Goal: Task Accomplishment & Management: Use online tool/utility

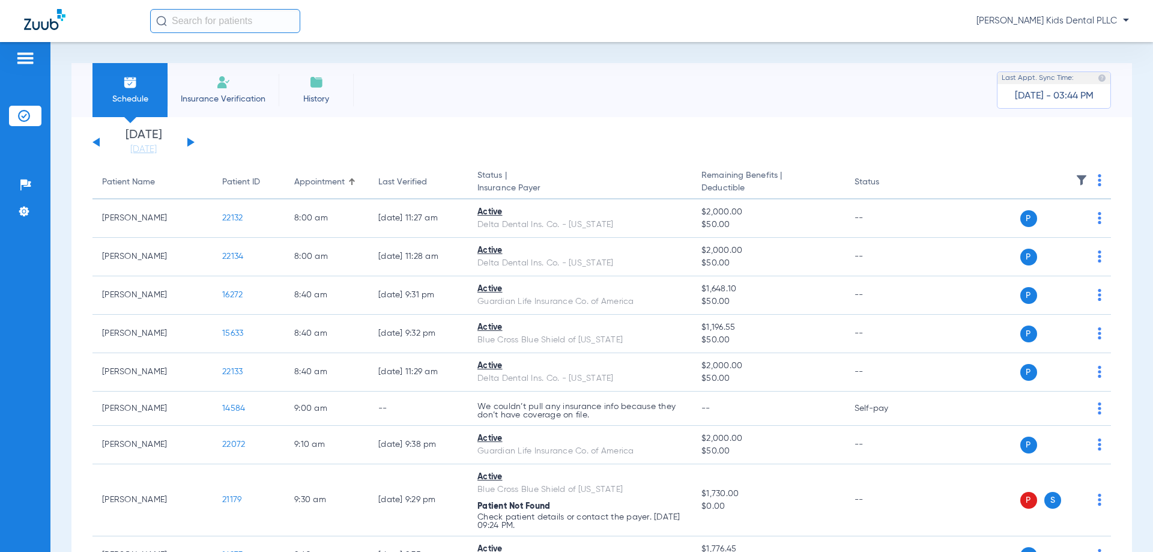
click at [35, 55] on img at bounding box center [25, 58] width 19 height 14
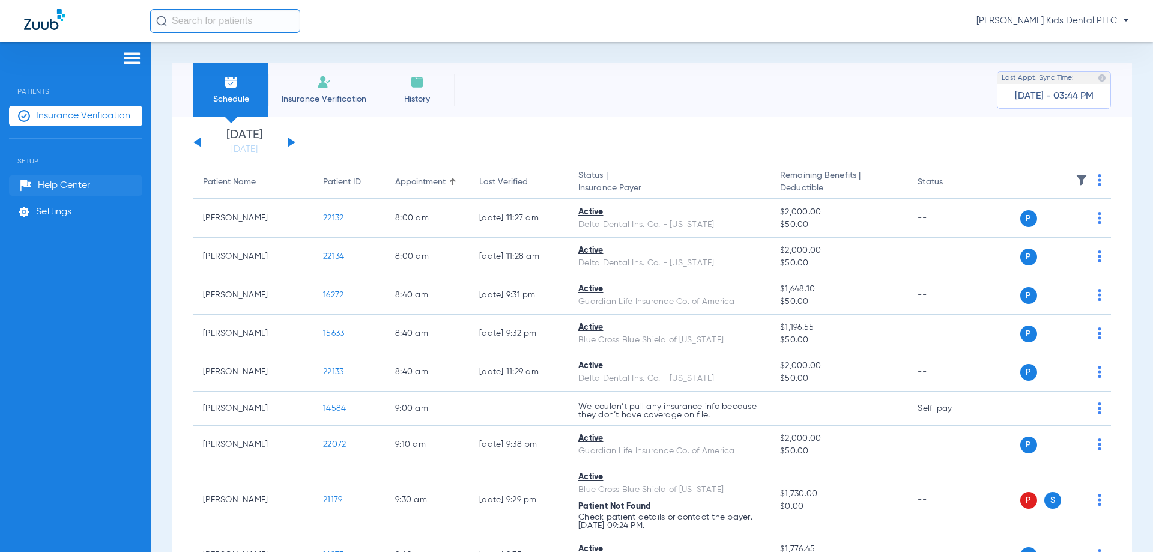
click at [62, 186] on span "Help Center" at bounding box center [64, 185] width 52 height 12
click at [65, 213] on span "Settings" at bounding box center [53, 212] width 35 height 12
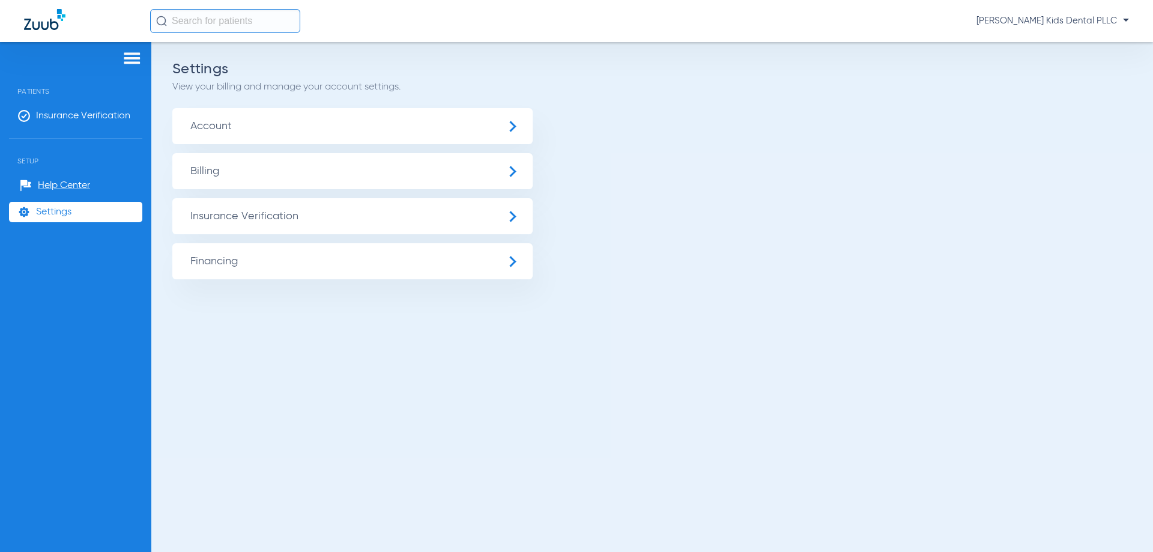
click at [284, 213] on span "Insurance Verification" at bounding box center [352, 216] width 360 height 36
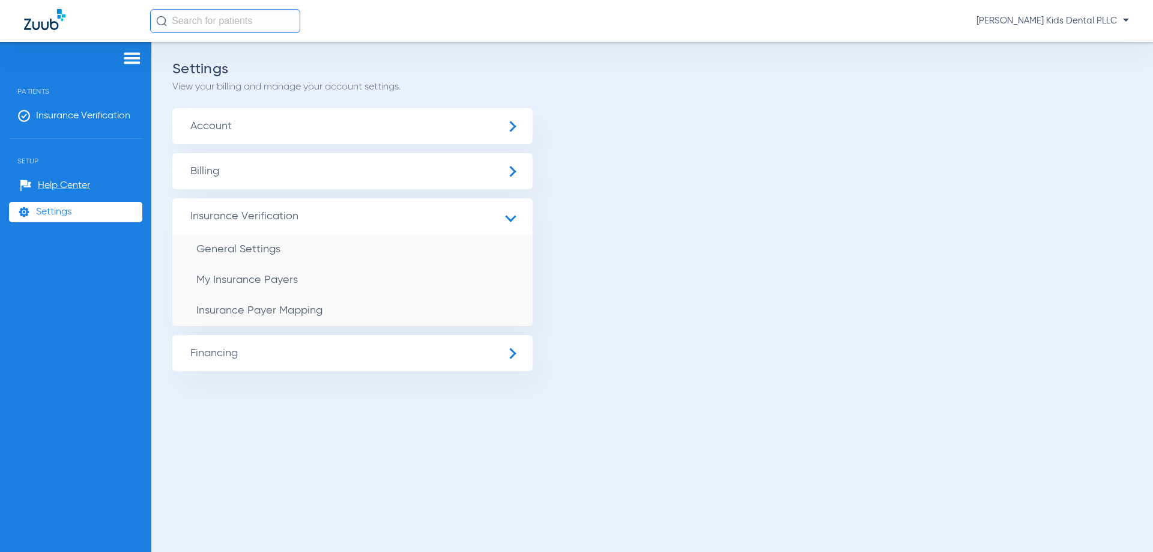
click at [311, 358] on span "Financing" at bounding box center [352, 353] width 360 height 36
click at [277, 158] on span "Billing" at bounding box center [352, 171] width 360 height 36
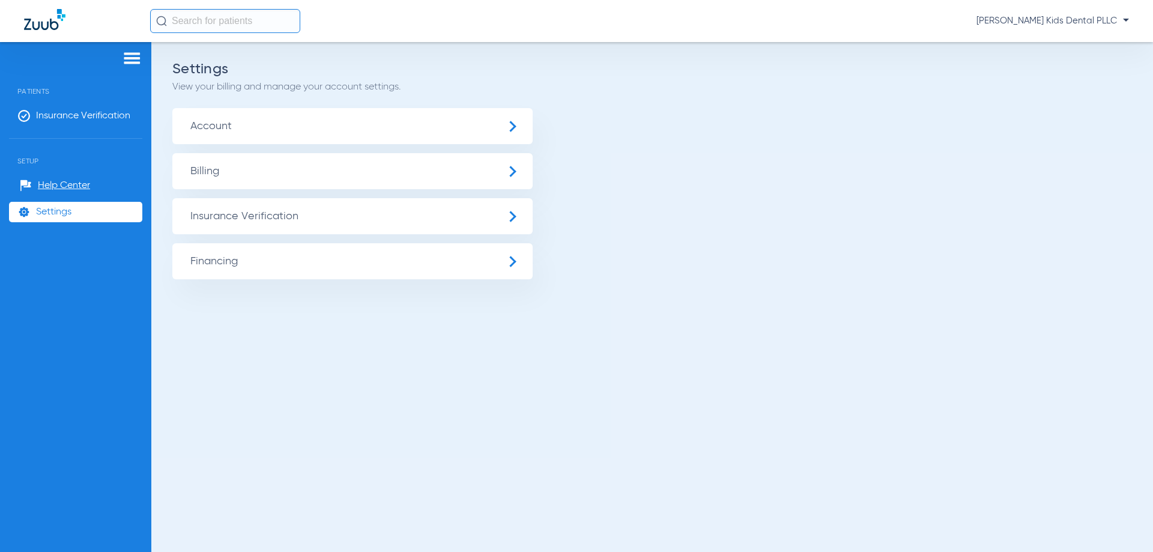
click at [373, 128] on span "Account" at bounding box center [352, 126] width 360 height 36
click at [269, 221] on span "Insurance Verification" at bounding box center [352, 216] width 360 height 36
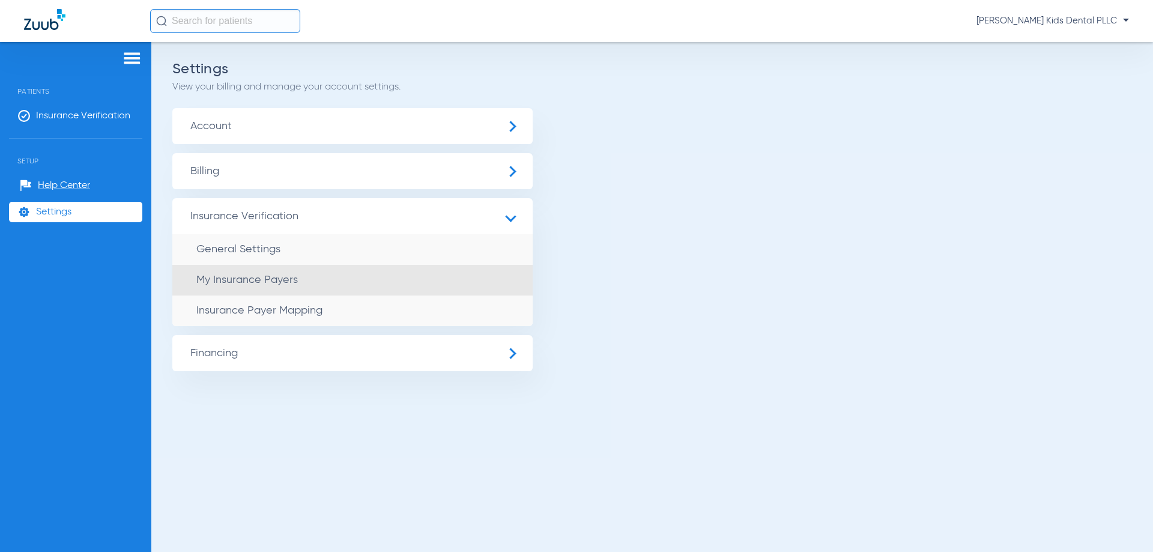
click at [273, 279] on span "My Insurance Payers" at bounding box center [246, 279] width 101 height 11
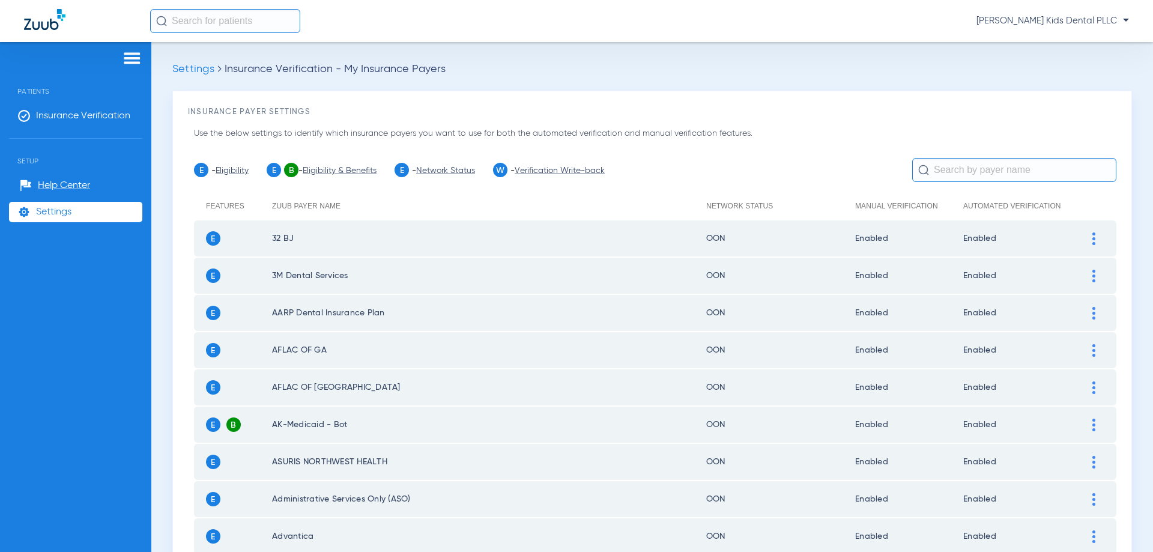
click at [1087, 243] on div at bounding box center [1093, 238] width 21 height 13
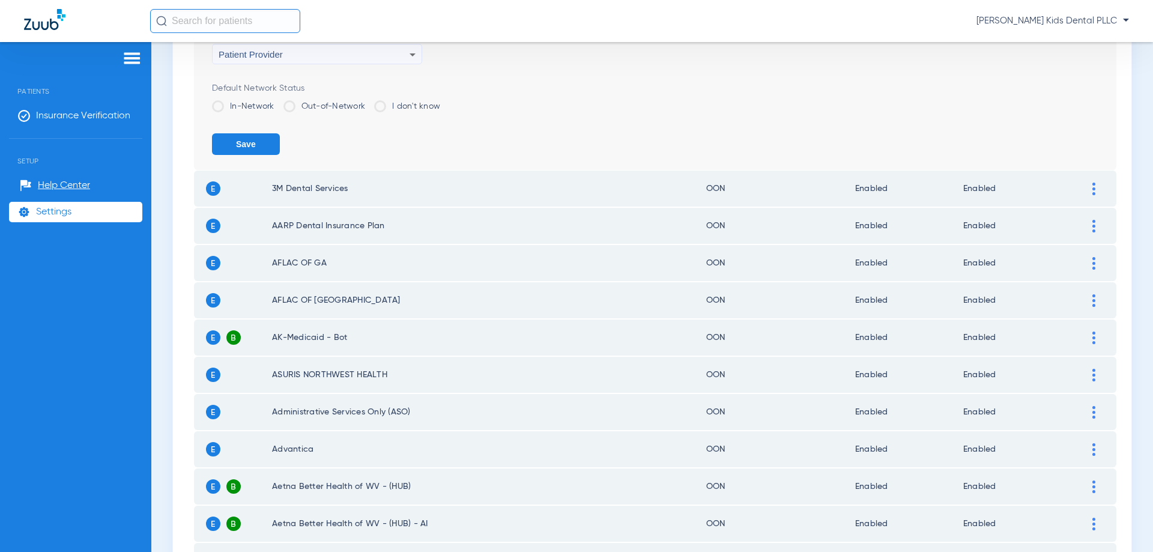
scroll to position [600, 0]
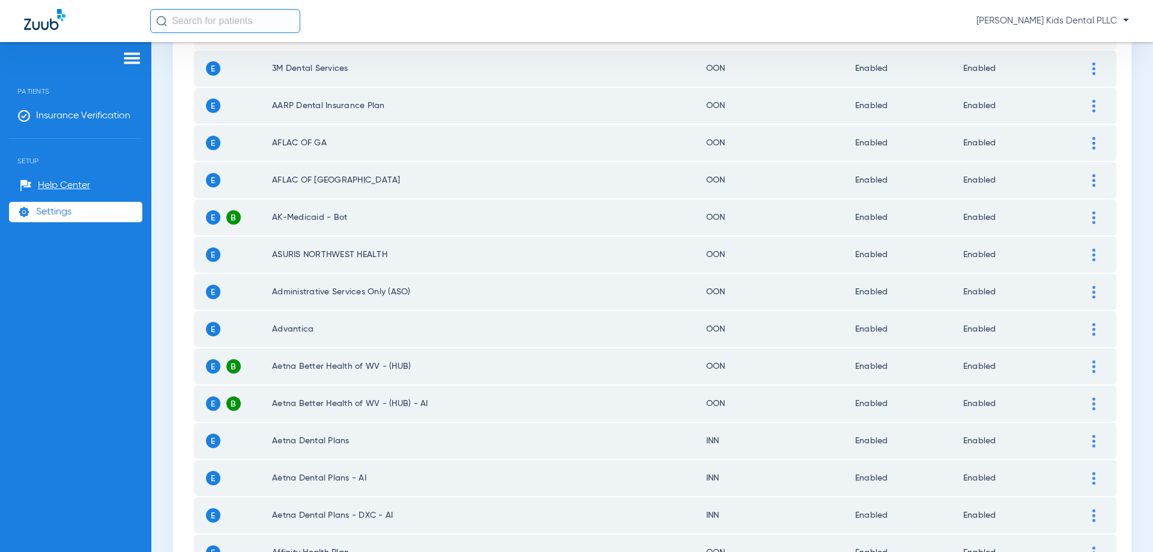
click at [1092, 325] on img at bounding box center [1093, 329] width 3 height 13
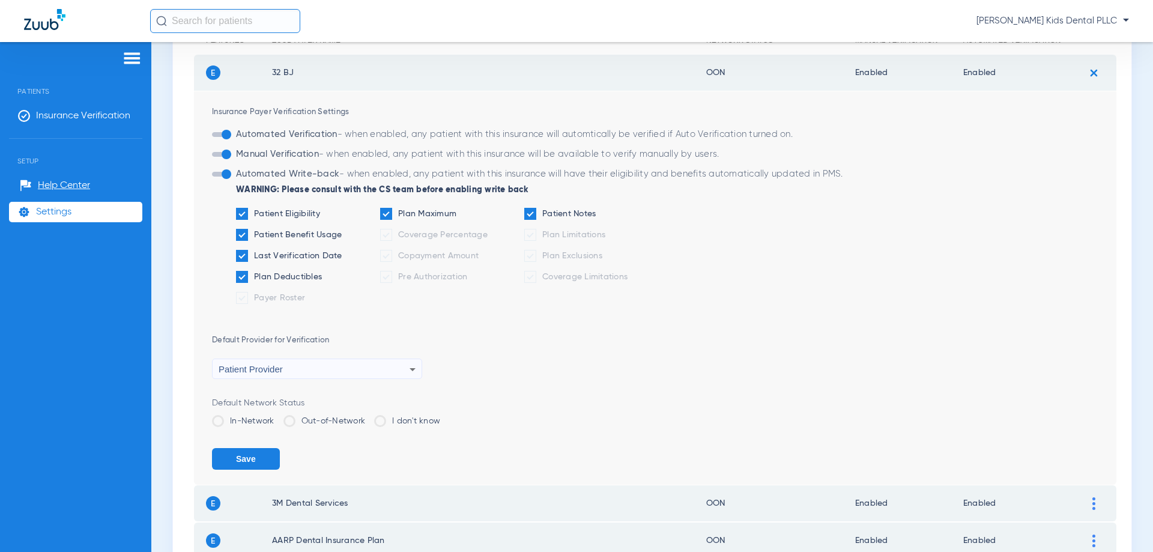
scroll to position [0, 0]
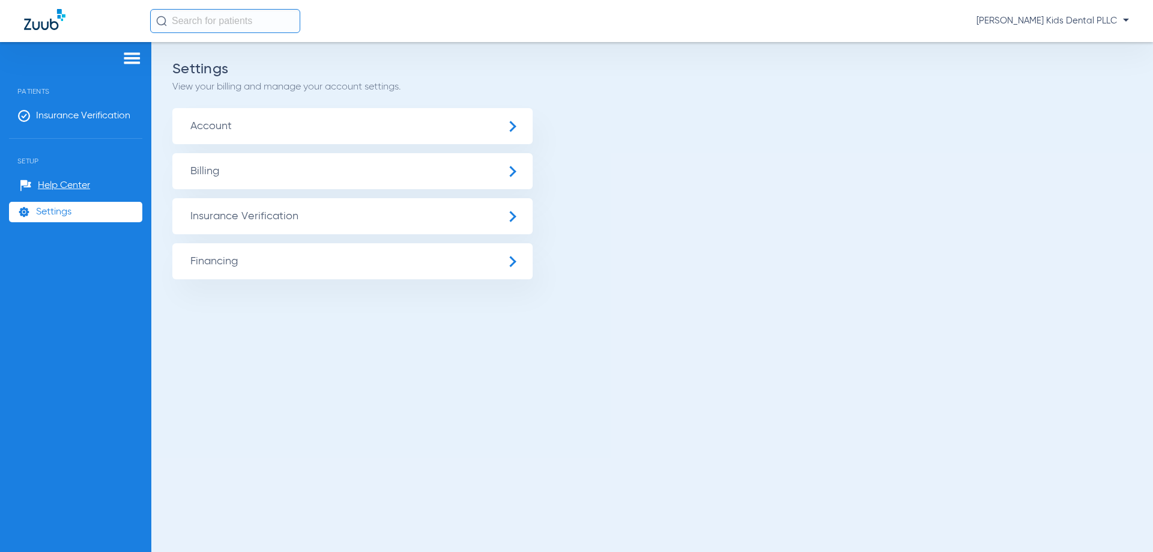
click at [48, 22] on img at bounding box center [44, 19] width 41 height 21
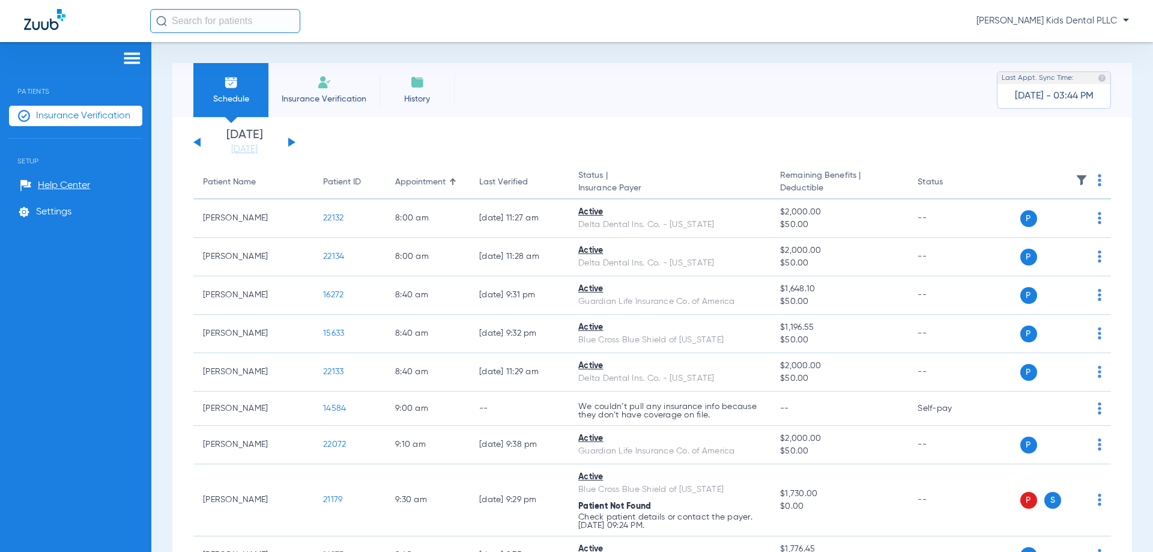
click at [46, 25] on img at bounding box center [44, 19] width 41 height 21
click at [129, 62] on img at bounding box center [131, 58] width 19 height 14
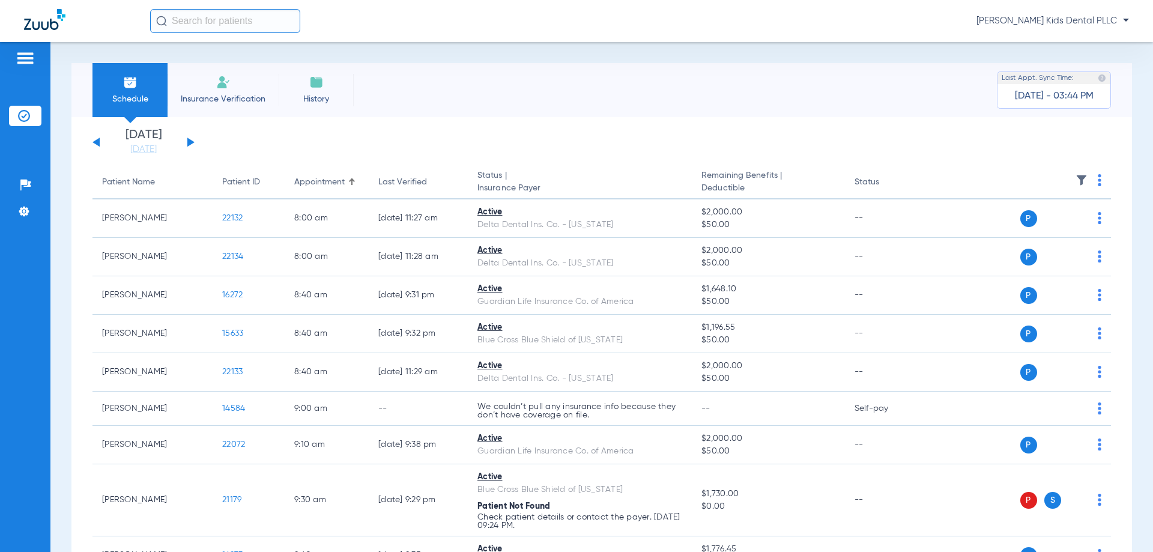
click at [246, 10] on input "text" at bounding box center [225, 21] width 150 height 24
click at [25, 207] on img at bounding box center [24, 211] width 12 height 12
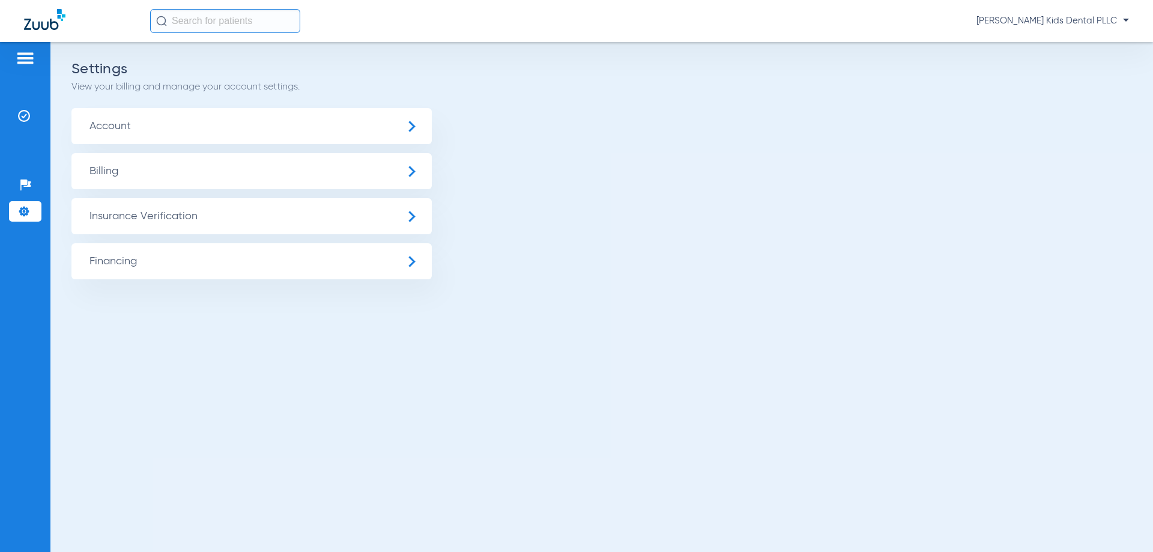
click at [159, 221] on span "Insurance Verification" at bounding box center [251, 216] width 360 height 36
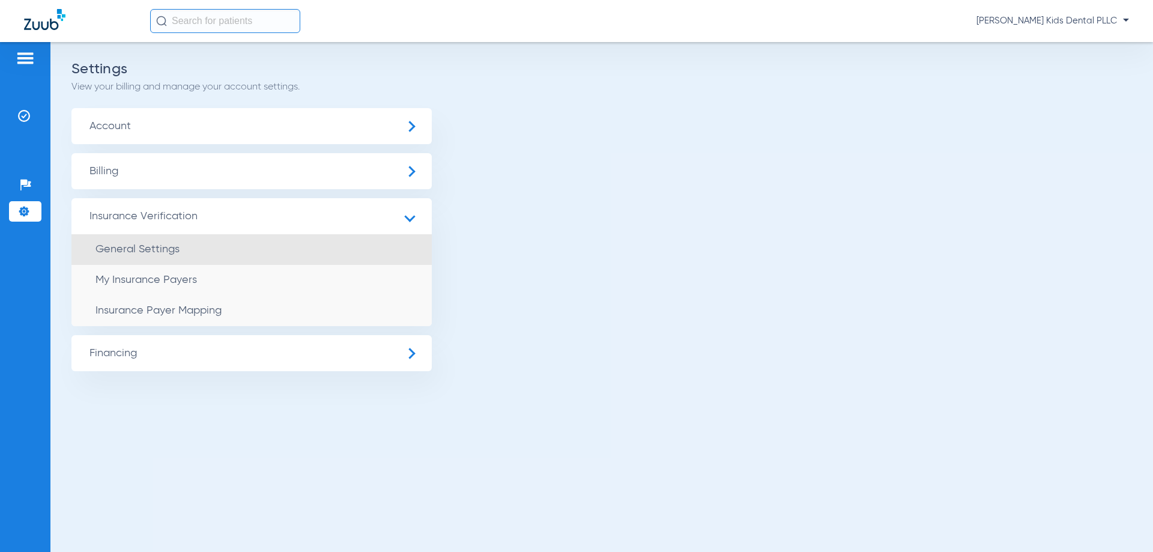
click at [159, 248] on span "General Settings" at bounding box center [137, 249] width 84 height 11
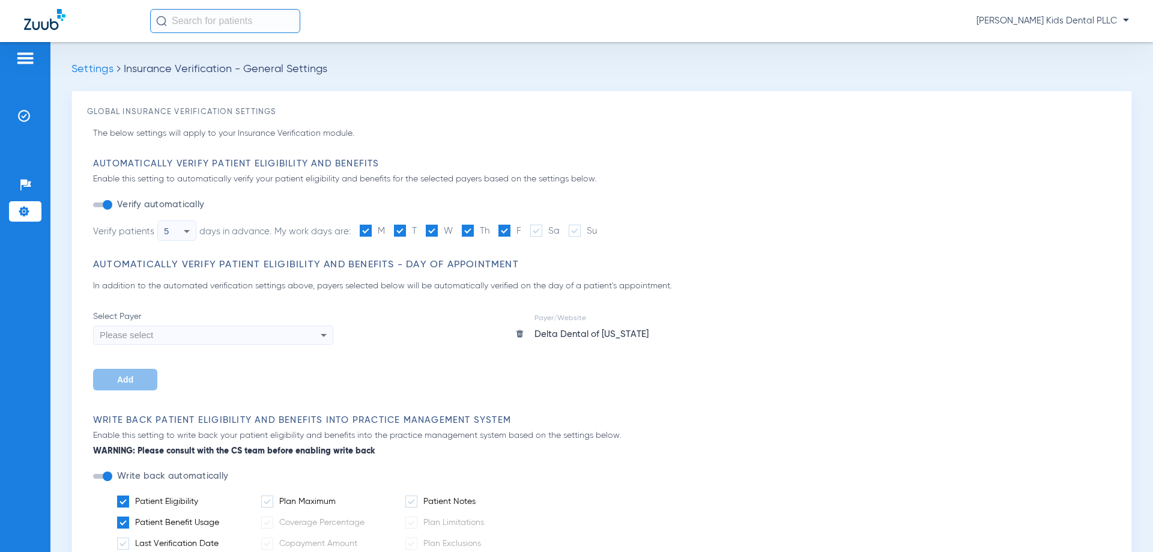
click at [31, 210] on li "Settings" at bounding box center [25, 211] width 32 height 20
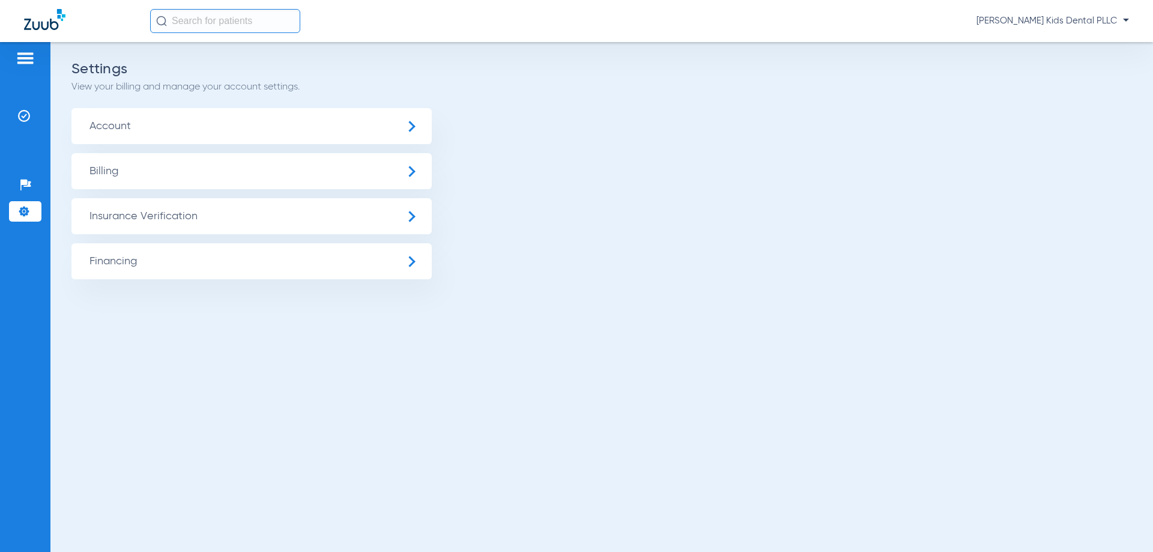
click at [26, 206] on img at bounding box center [24, 211] width 12 height 12
click at [146, 208] on span "Insurance Verification" at bounding box center [251, 216] width 360 height 36
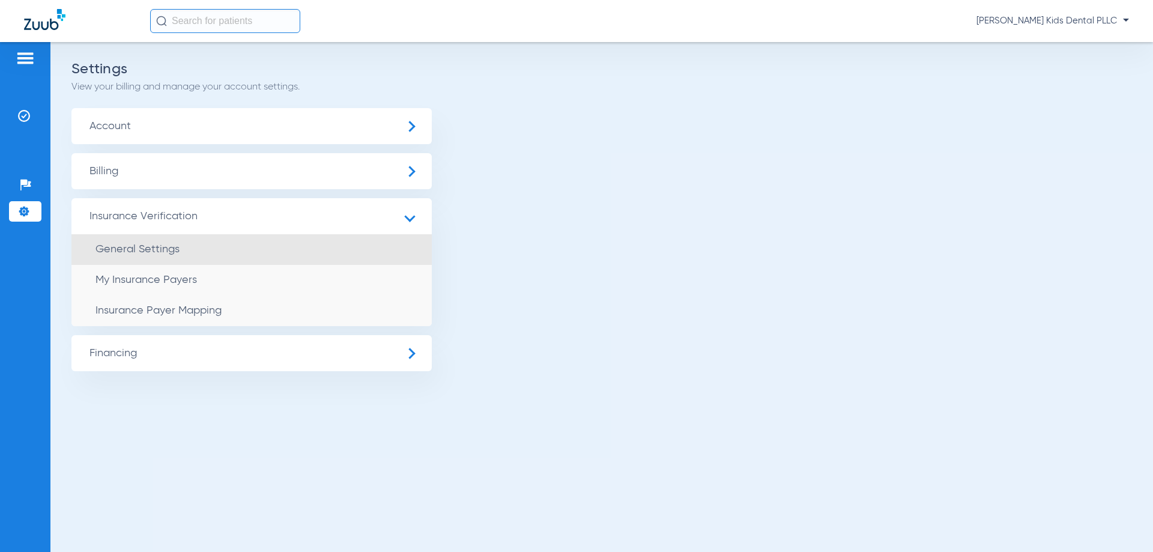
click at [145, 244] on span "General Settings" at bounding box center [137, 249] width 84 height 11
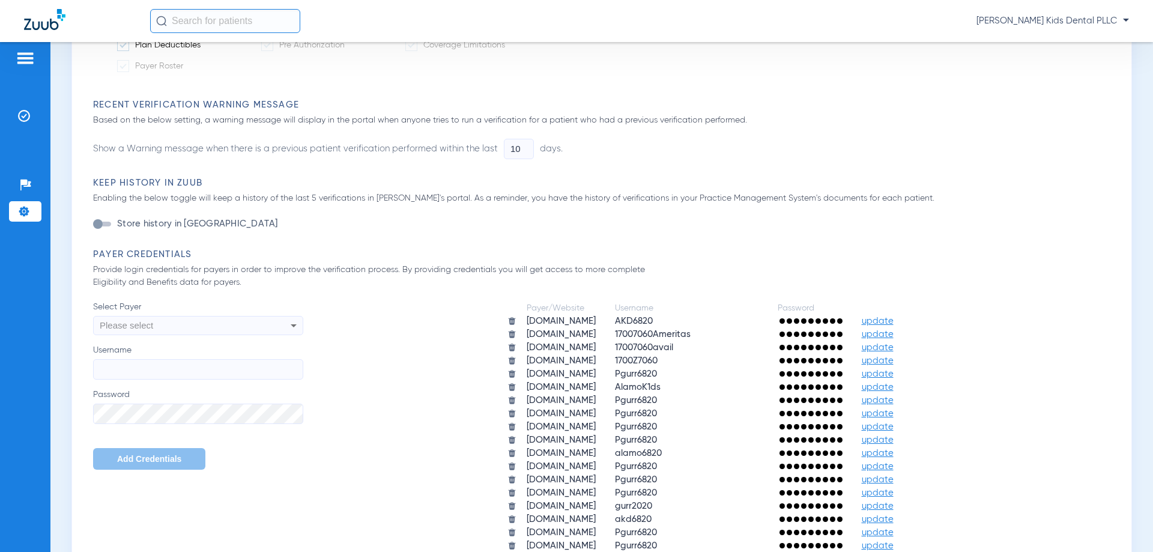
scroll to position [540, 0]
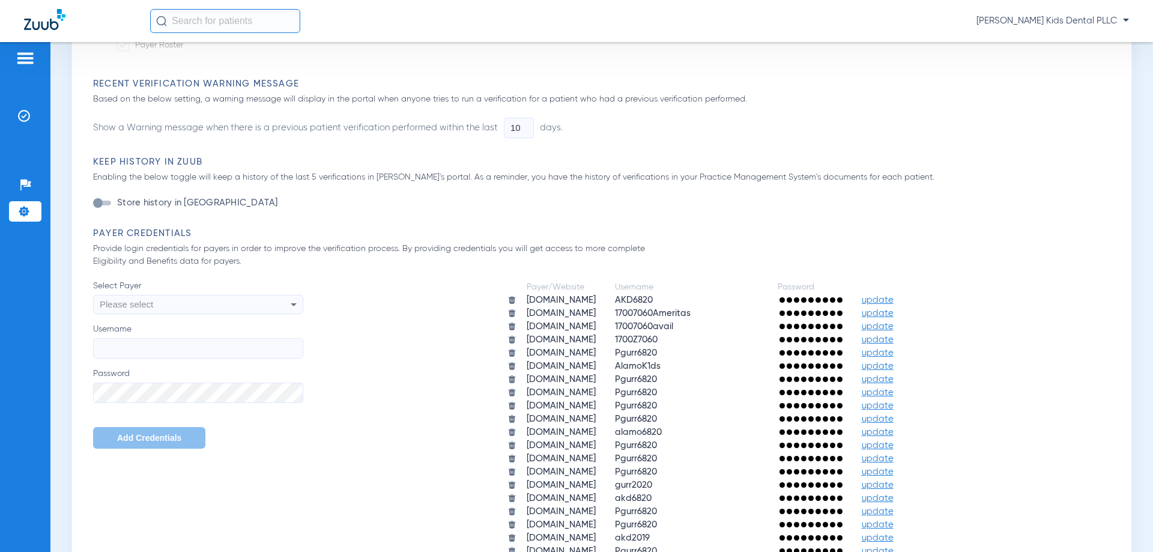
click at [799, 299] on span at bounding box center [796, 299] width 5 height 5
click at [842, 330] on div at bounding box center [809, 327] width 65 height 12
click at [813, 325] on span at bounding box center [810, 326] width 5 height 5
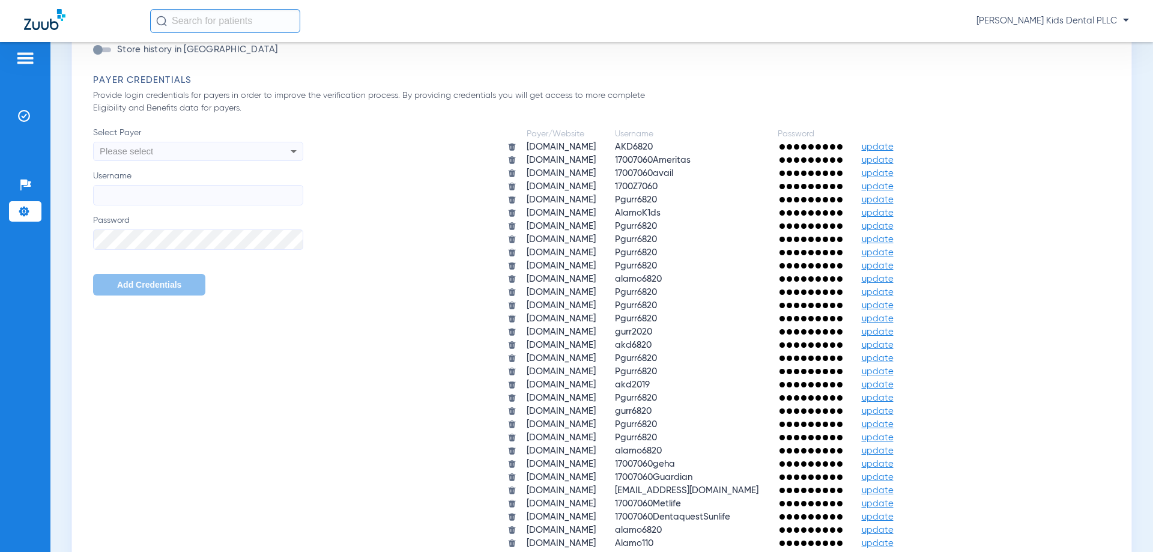
scroll to position [720, 0]
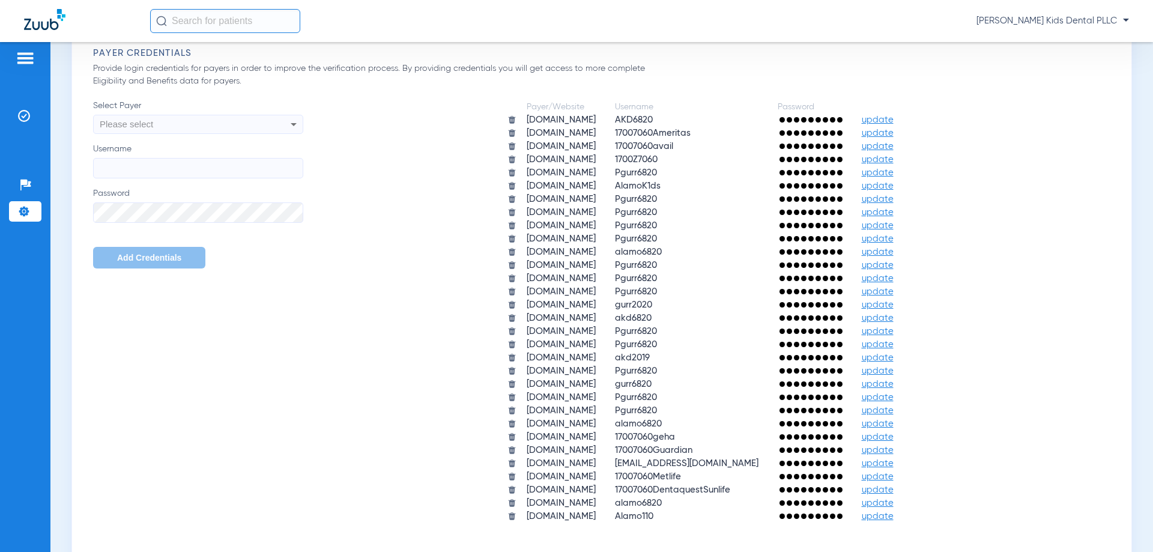
click at [893, 439] on span "update" at bounding box center [877, 436] width 32 height 9
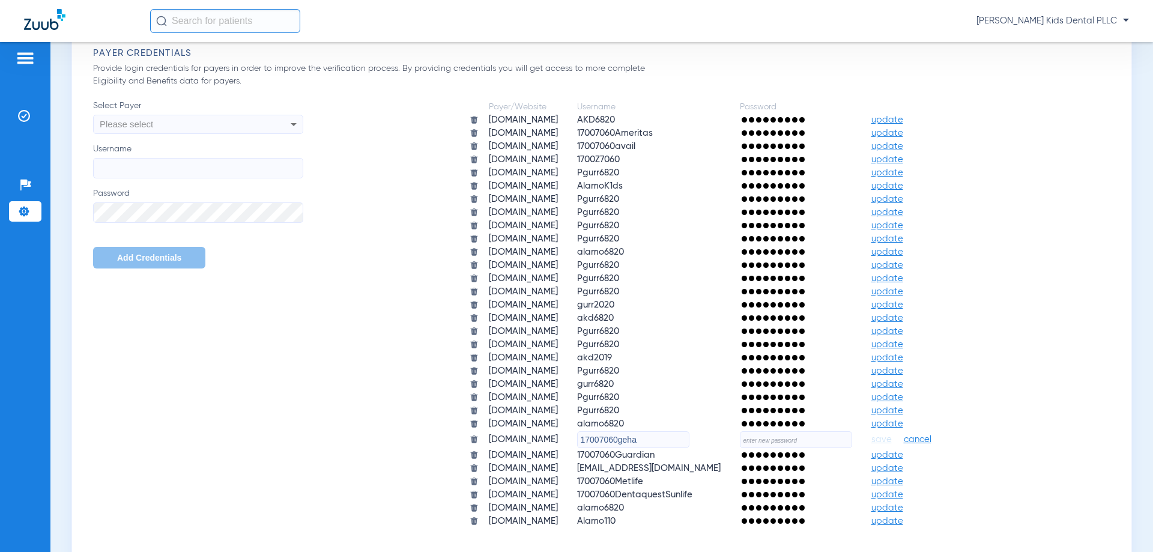
click at [931, 442] on span "cancel" at bounding box center [917, 439] width 28 height 12
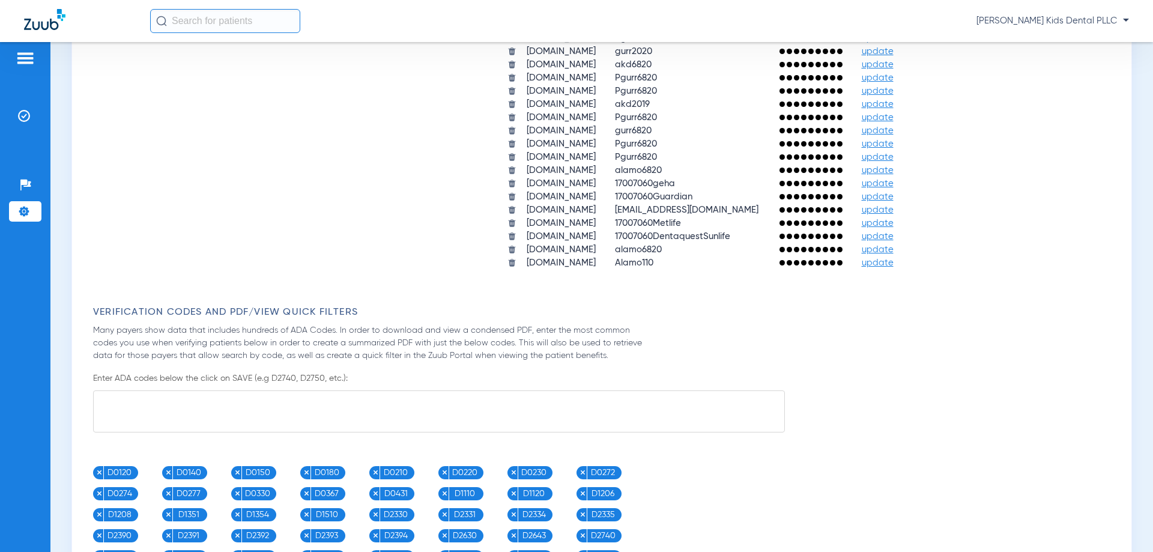
scroll to position [845, 0]
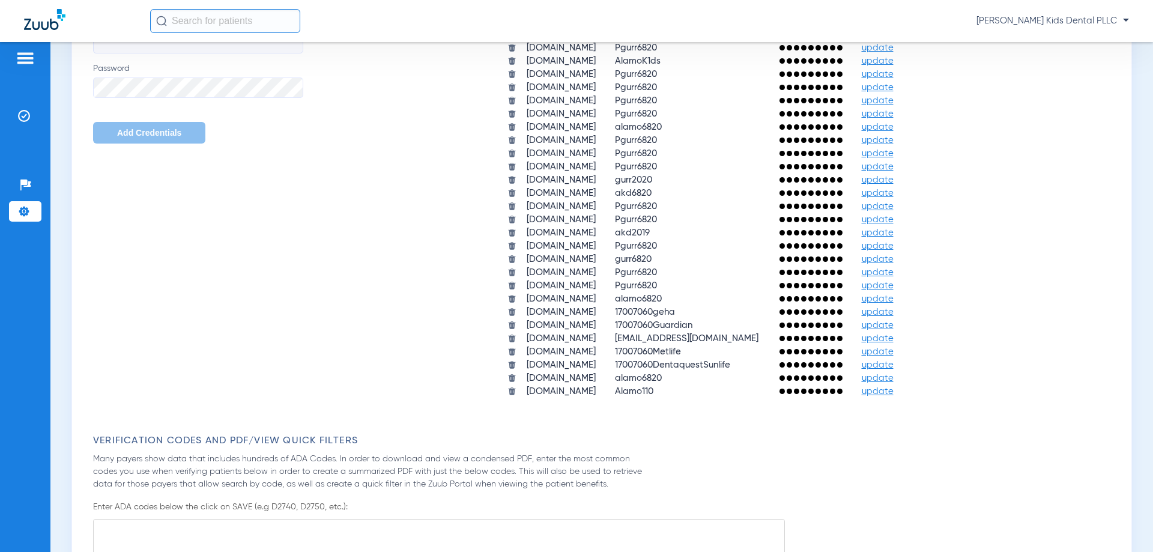
click at [638, 307] on span "17007060geha" at bounding box center [645, 311] width 60 height 9
click at [680, 312] on td "17007060geha" at bounding box center [686, 312] width 161 height 12
click at [842, 315] on div at bounding box center [809, 312] width 65 height 12
click at [842, 315] on div at bounding box center [809, 311] width 65 height 5
drag, startPoint x: 861, startPoint y: 313, endPoint x: 911, endPoint y: 313, distance: 49.8
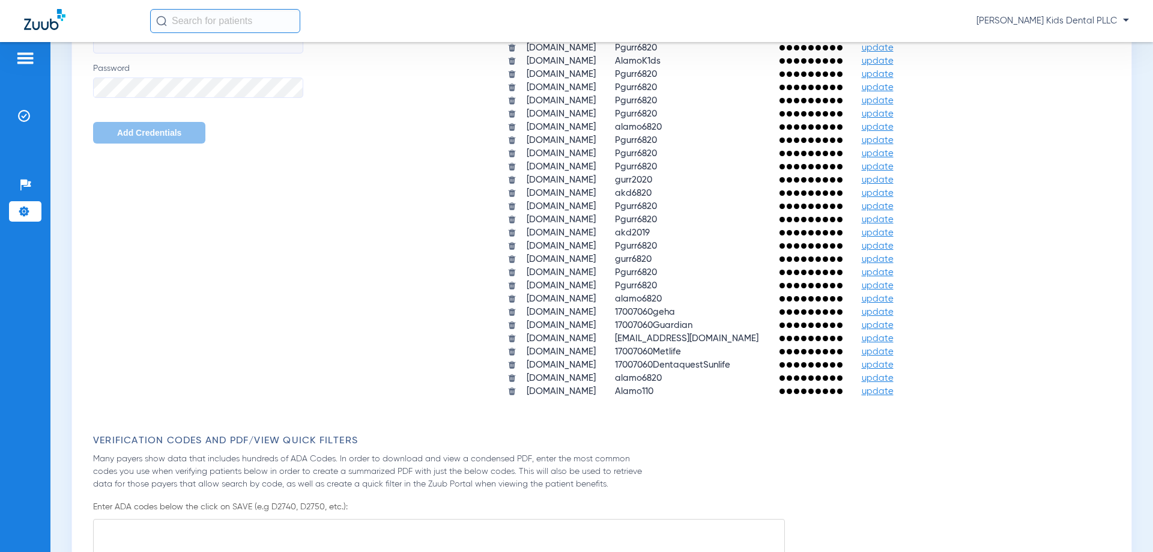
click at [851, 313] on td at bounding box center [809, 312] width 83 height 12
click at [893, 313] on span "update" at bounding box center [877, 311] width 32 height 9
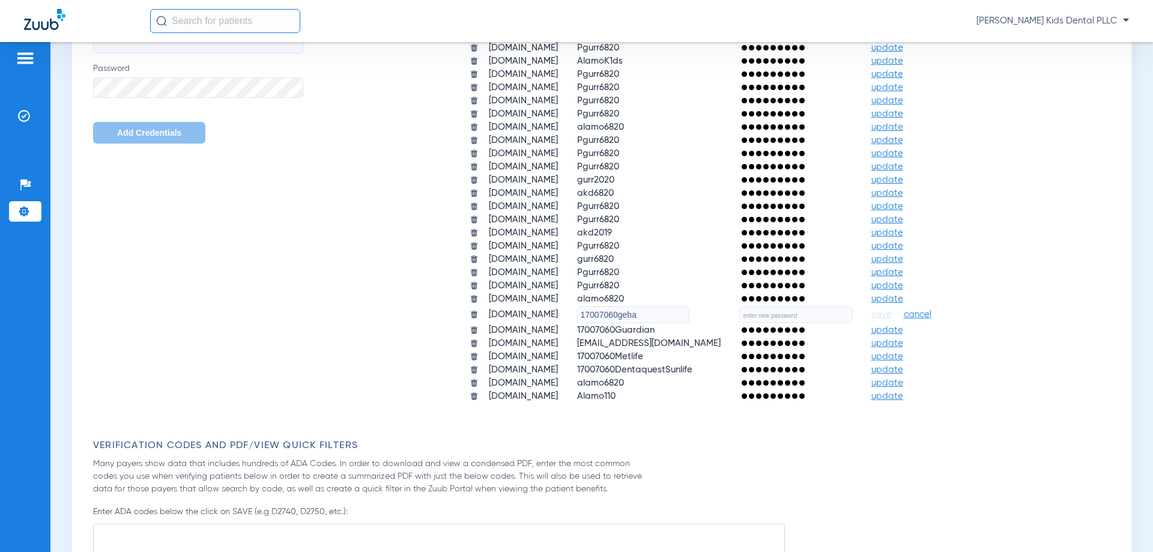
click at [843, 313] on input "text" at bounding box center [796, 314] width 112 height 17
click at [666, 333] on td "17007060Guardian" at bounding box center [648, 330] width 161 height 12
click at [931, 314] on span "cancel" at bounding box center [917, 315] width 28 height 12
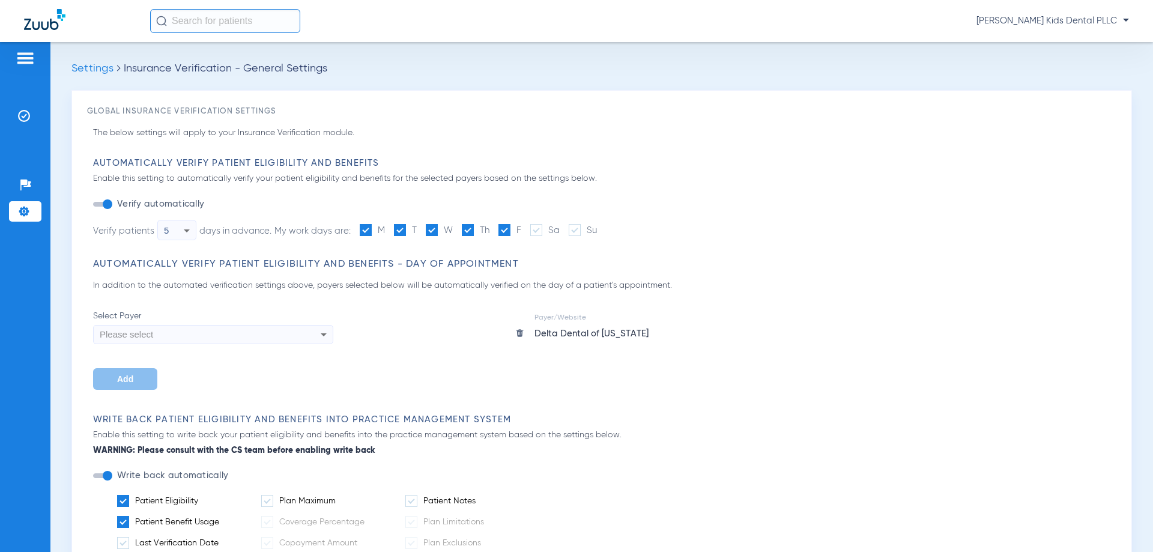
scroll to position [0, 0]
click at [139, 72] on span "Insurance Verification - General Settings" at bounding box center [226, 69] width 204 height 11
click at [29, 211] on img at bounding box center [24, 211] width 12 height 12
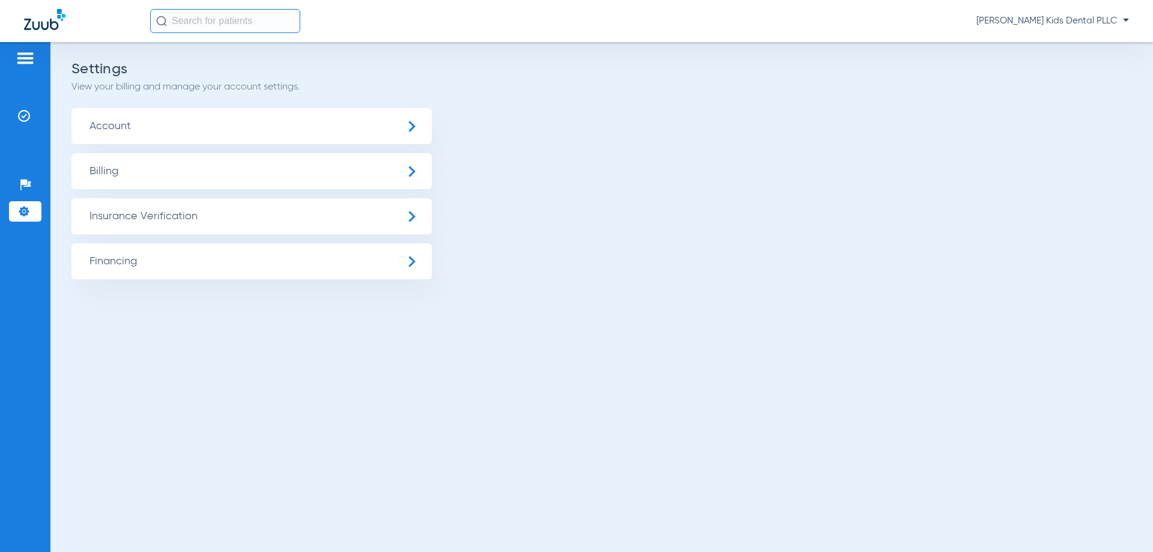
click at [141, 125] on span "Account" at bounding box center [251, 126] width 360 height 36
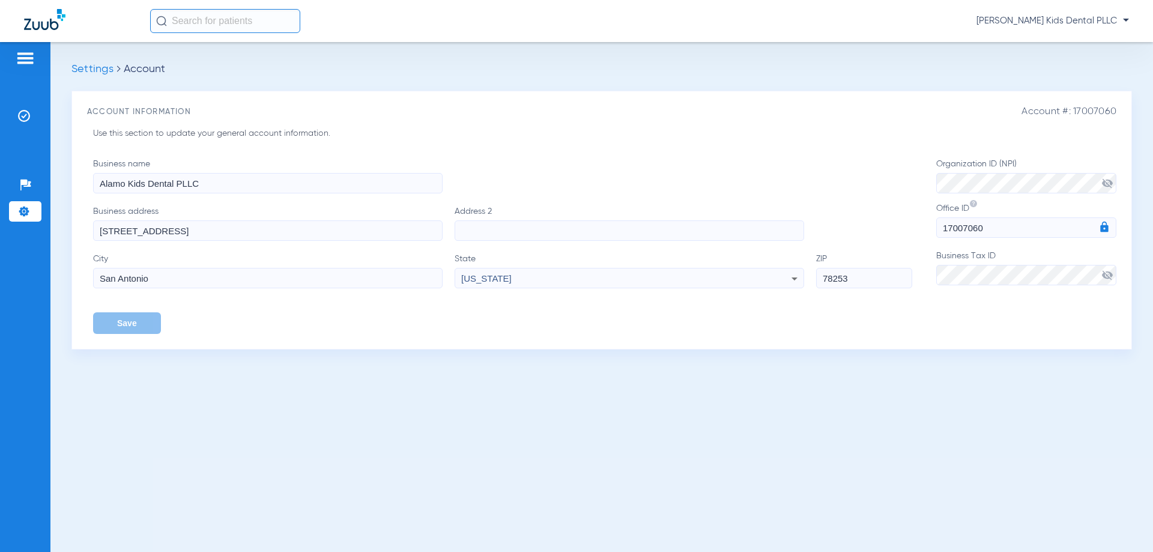
click at [30, 205] on li "Settings" at bounding box center [25, 211] width 32 height 20
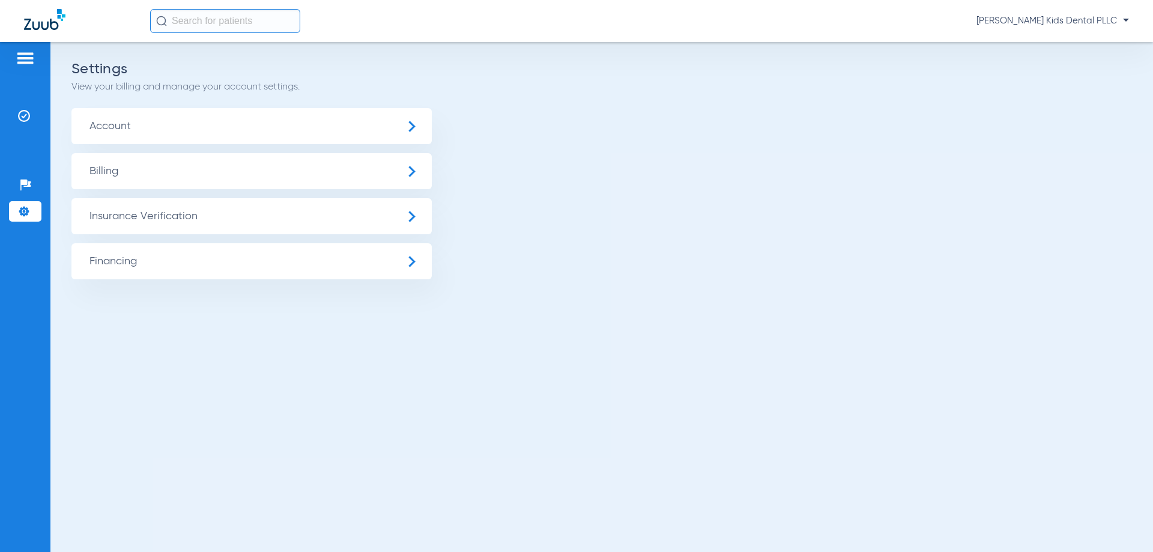
click at [133, 210] on span "Insurance Verification" at bounding box center [251, 216] width 360 height 36
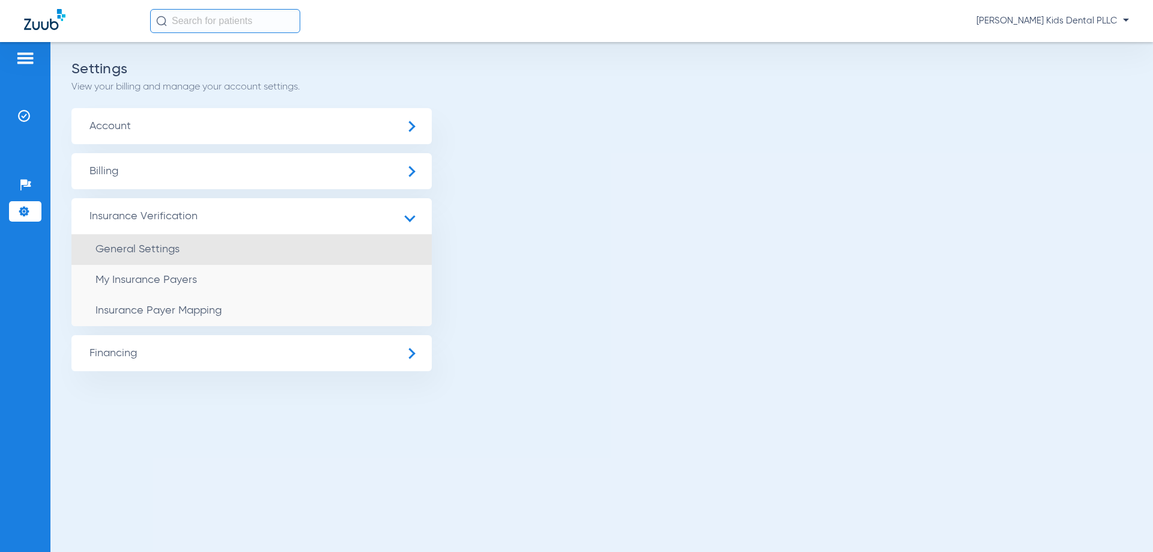
click at [133, 246] on span "General Settings" at bounding box center [137, 249] width 84 height 11
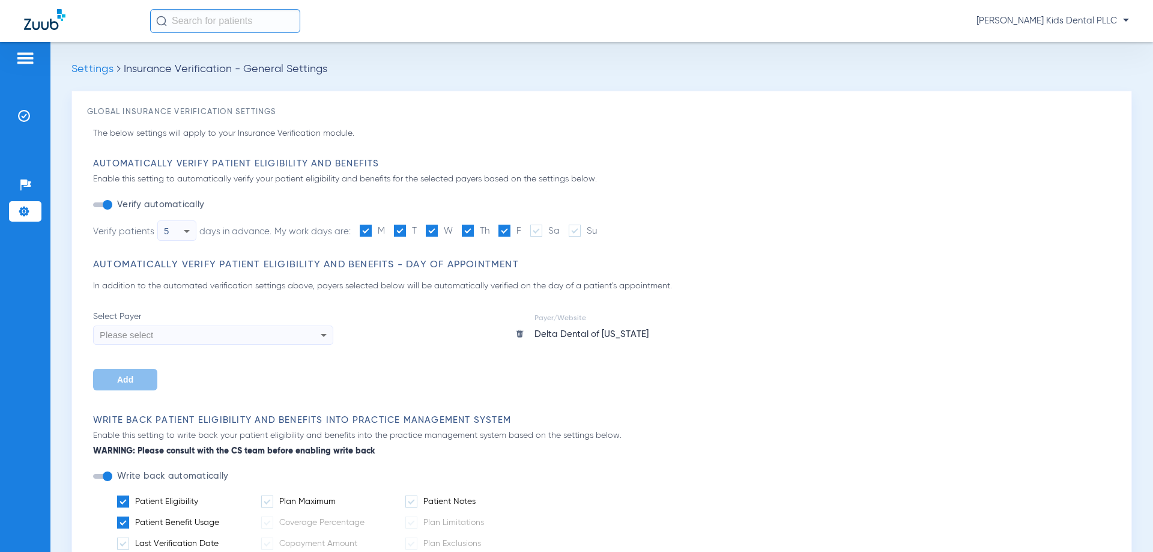
click at [101, 68] on span "Settings" at bounding box center [92, 69] width 42 height 11
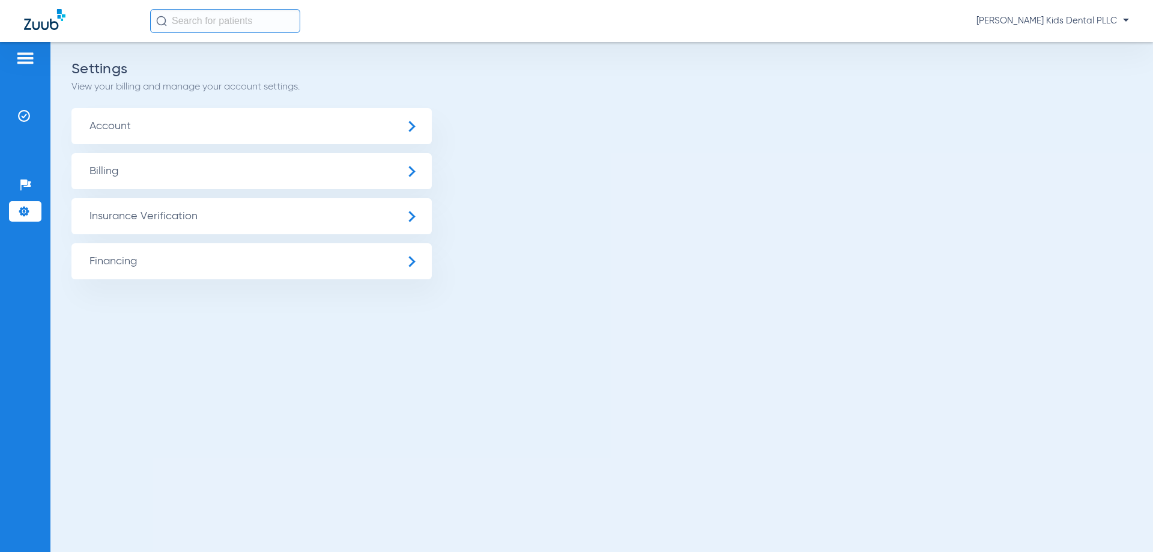
click at [180, 89] on p "View your billing and manage your account settings." at bounding box center [601, 87] width 1060 height 12
click at [136, 210] on span "Insurance Verification" at bounding box center [251, 216] width 360 height 36
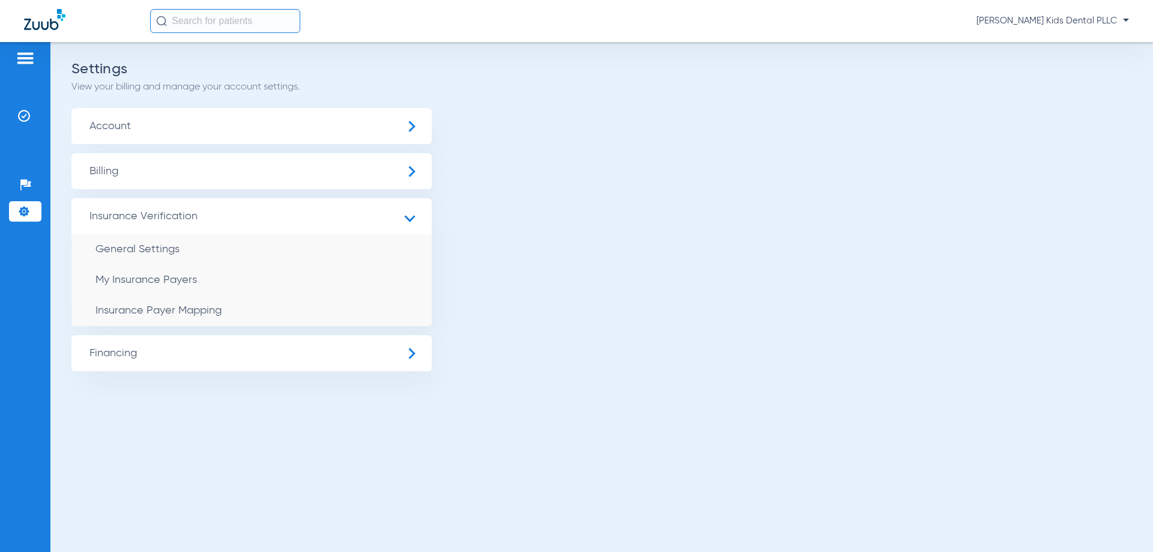
click at [158, 220] on span "Insurance Verification" at bounding box center [251, 216] width 360 height 36
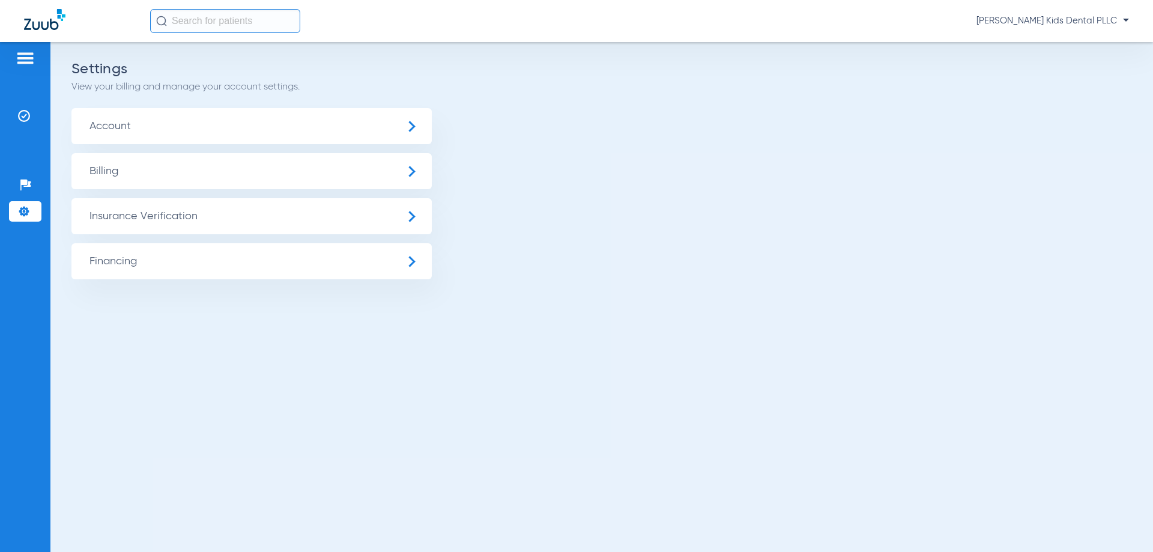
click at [158, 220] on span "Insurance Verification" at bounding box center [251, 216] width 360 height 36
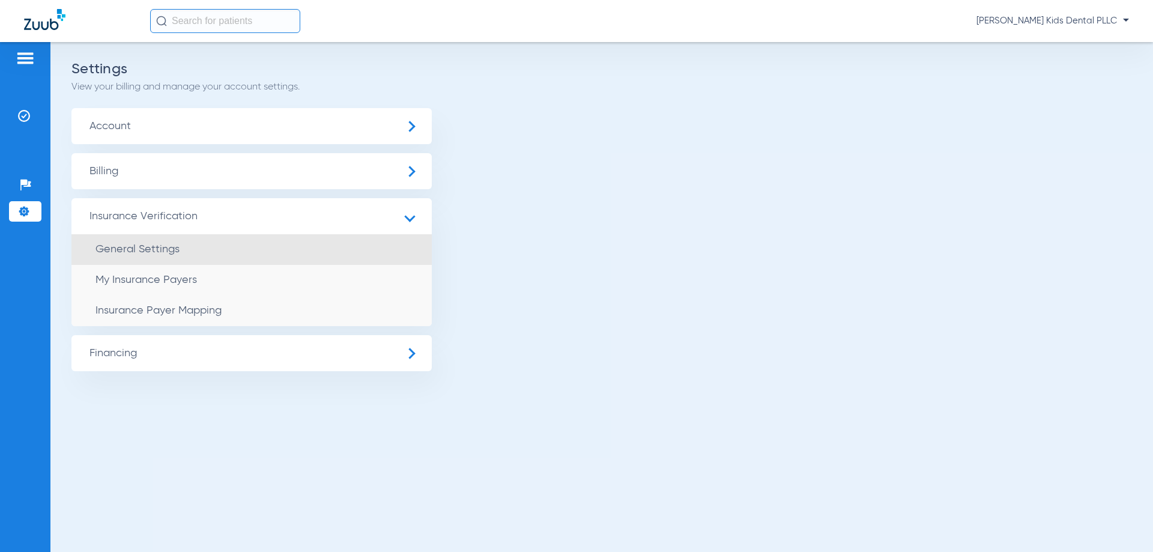
click at [158, 253] on span "General Settings" at bounding box center [137, 249] width 84 height 11
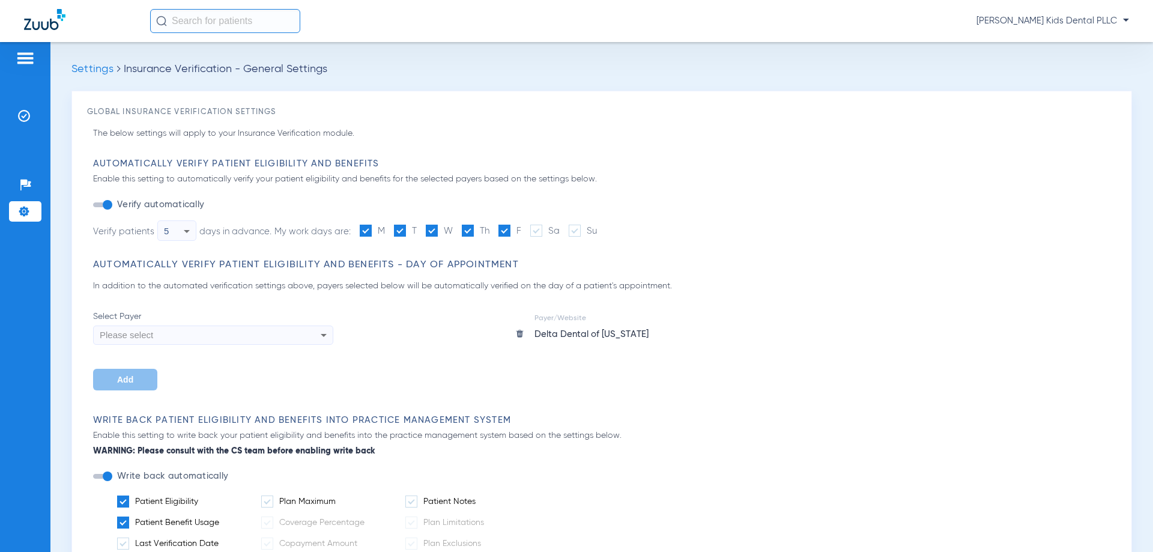
click at [170, 337] on div "Please select" at bounding box center [190, 335] width 181 height 20
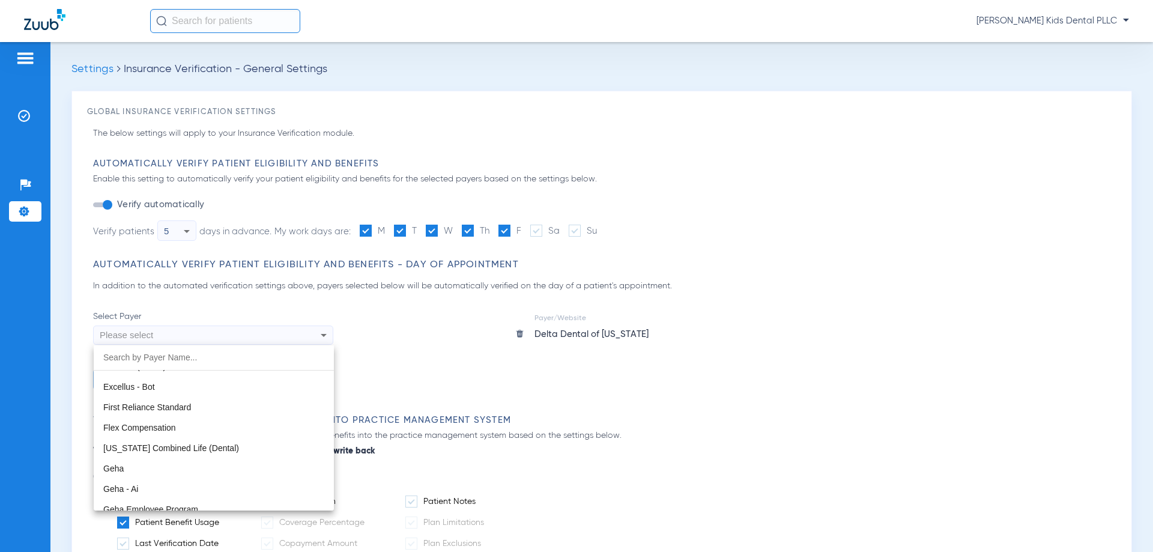
scroll to position [4142, 0]
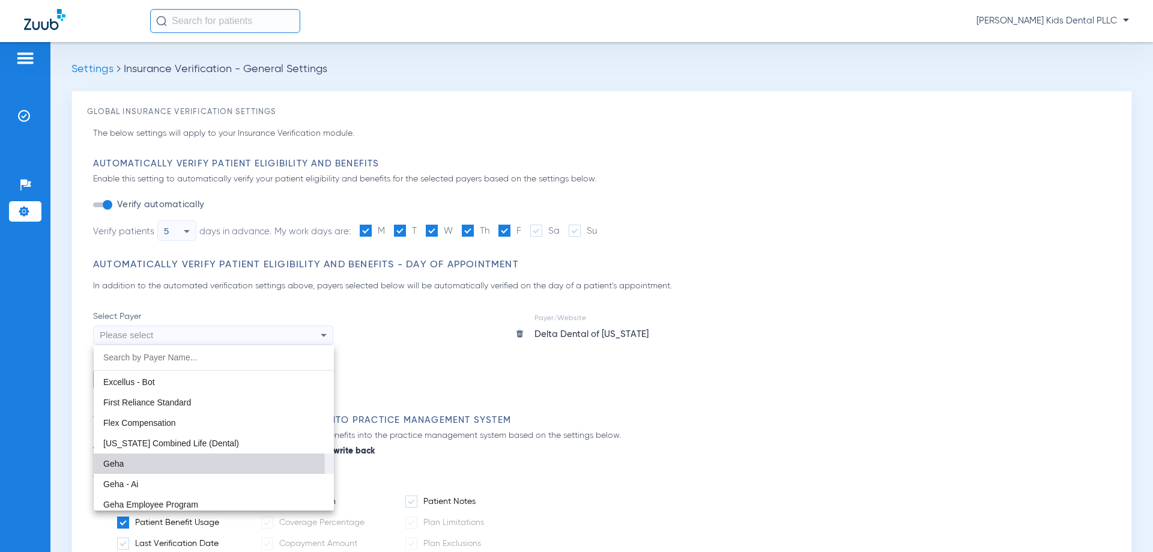
click at [127, 464] on mat-option "Geha" at bounding box center [214, 463] width 240 height 20
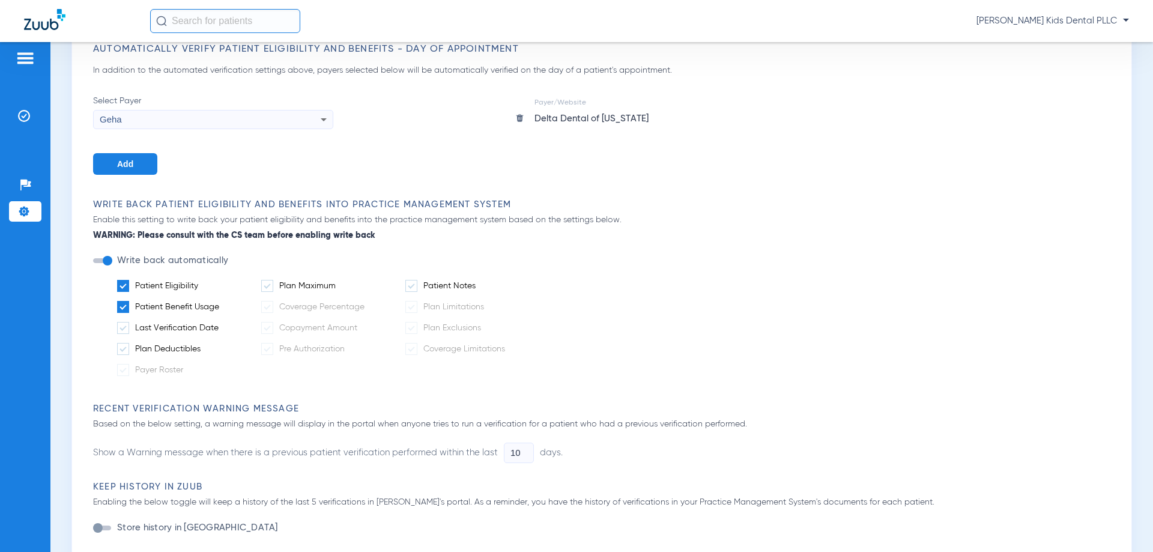
scroll to position [0, 0]
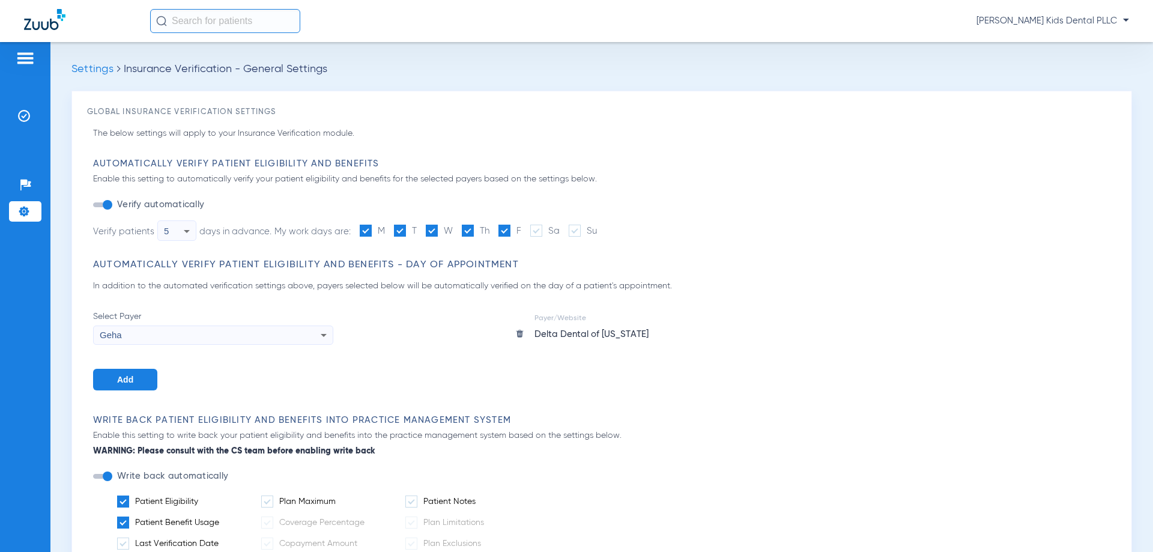
click at [42, 61] on div "Patients Insurance Verification Setup Help Center Settings" at bounding box center [25, 318] width 50 height 552
click at [36, 57] on div at bounding box center [25, 60] width 32 height 18
click at [25, 57] on img at bounding box center [25, 58] width 19 height 14
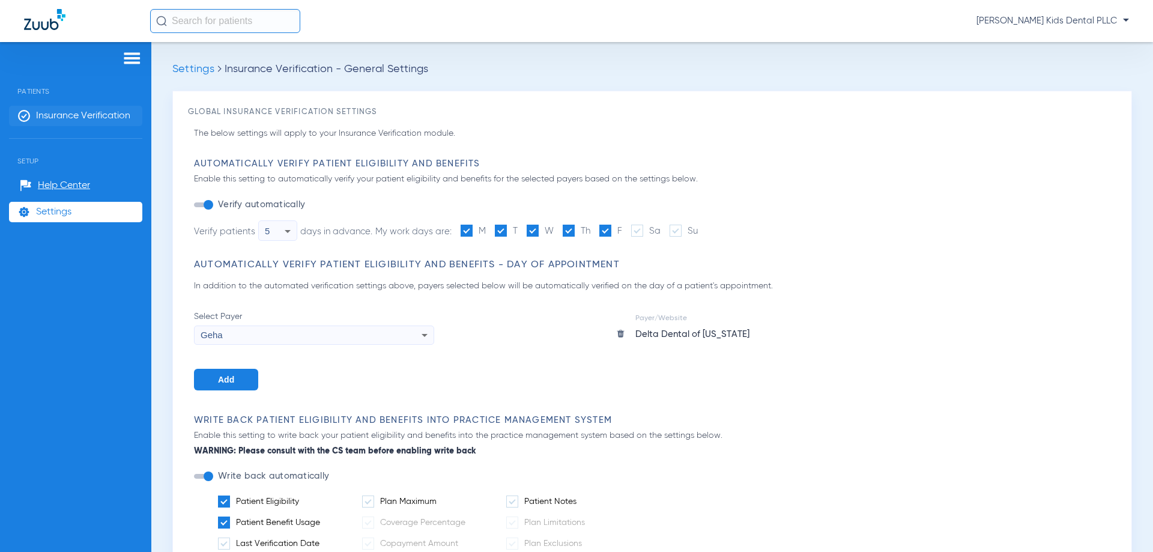
click at [45, 115] on span "Insurance Verification" at bounding box center [83, 116] width 94 height 12
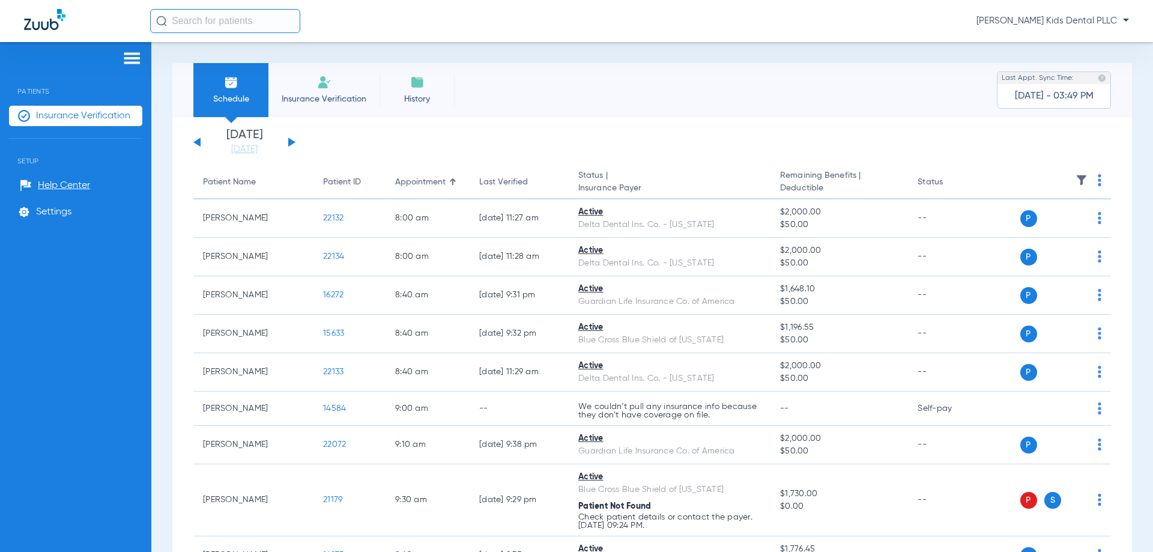
click at [314, 88] on li "Insurance Verification" at bounding box center [323, 90] width 111 height 54
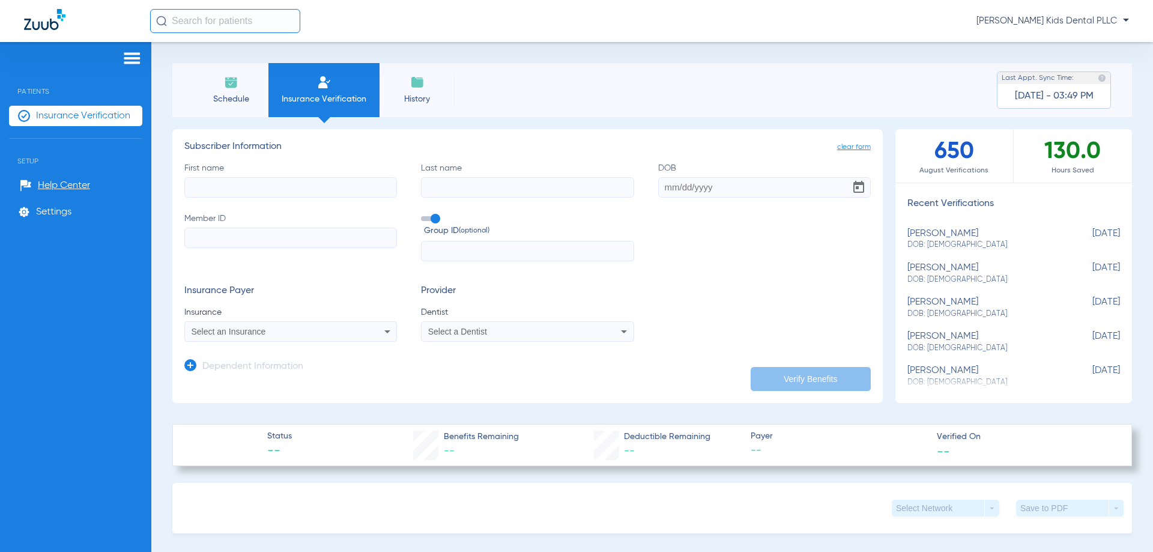
click at [215, 22] on input "text" at bounding box center [225, 21] width 150 height 24
click at [189, 26] on input "text" at bounding box center [225, 21] width 150 height 24
click at [190, 20] on input "text" at bounding box center [225, 21] width 150 height 24
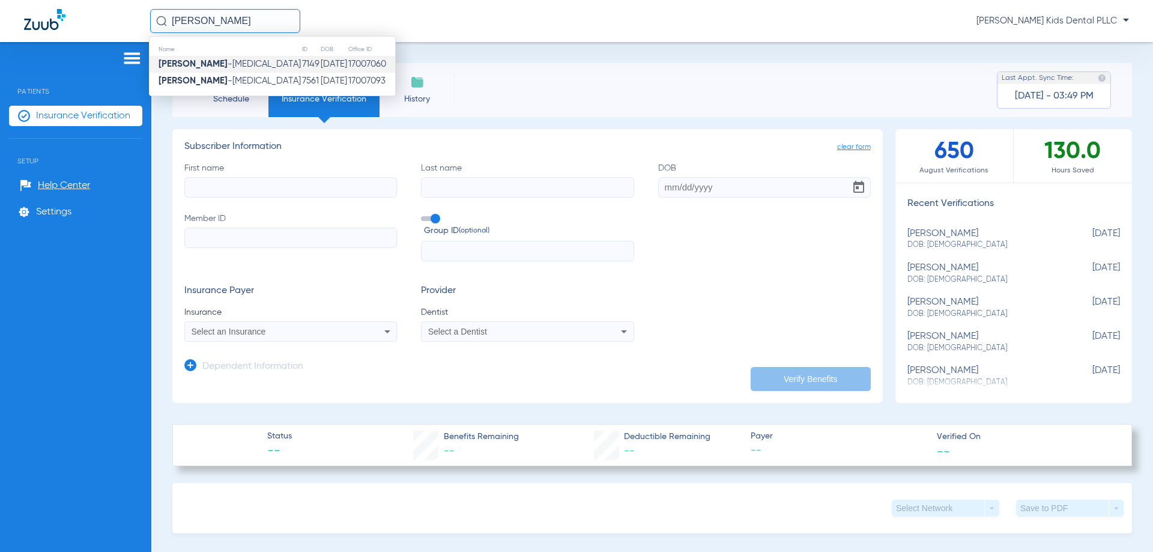
type input "[PERSON_NAME]"
click at [320, 59] on td "[DATE]" at bounding box center [334, 64] width 28 height 17
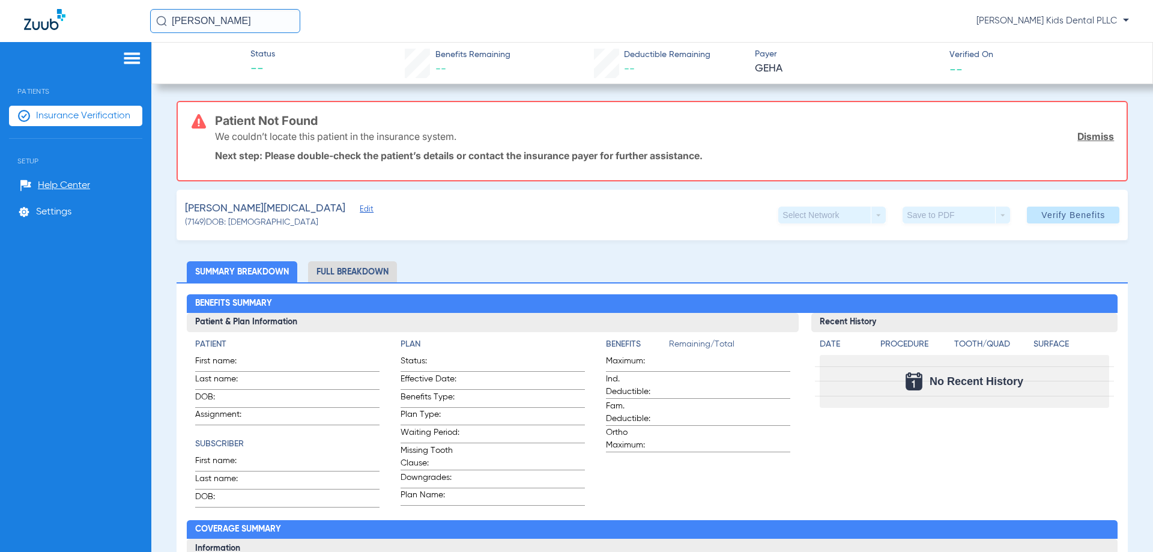
click at [334, 266] on li "Full Breakdown" at bounding box center [352, 271] width 89 height 21
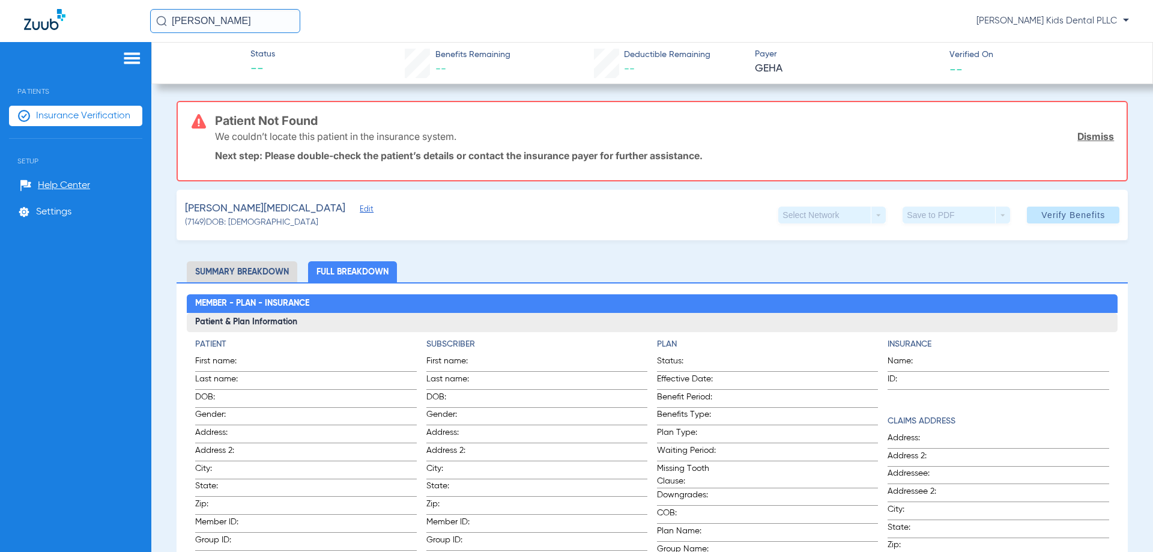
click at [1096, 139] on link "Dismiss" at bounding box center [1095, 136] width 37 height 12
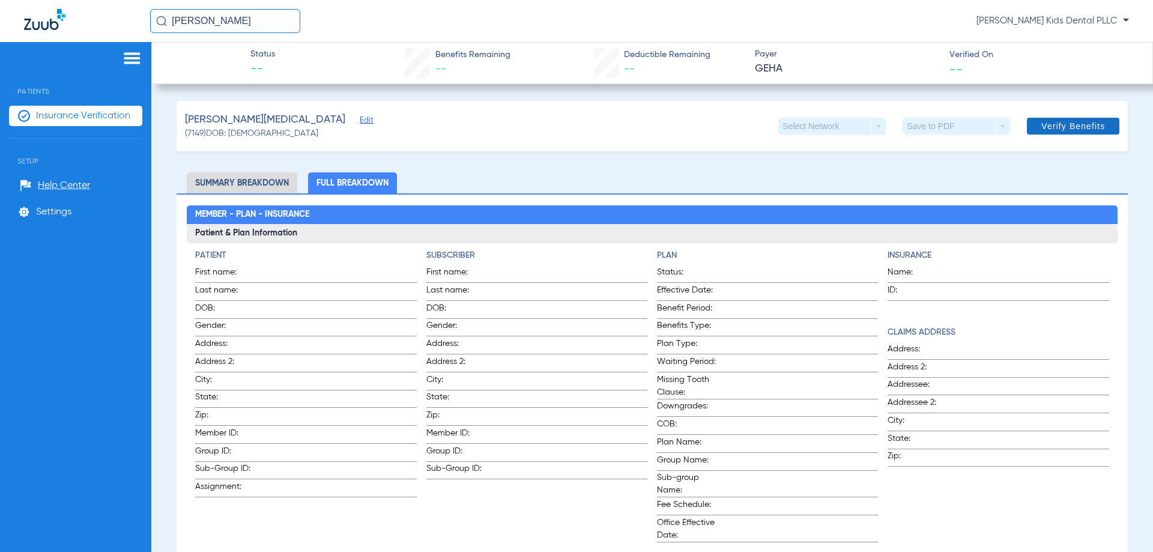
click at [1066, 128] on span "Verify Benefits" at bounding box center [1073, 126] width 64 height 10
